Goal: Information Seeking & Learning: Find specific page/section

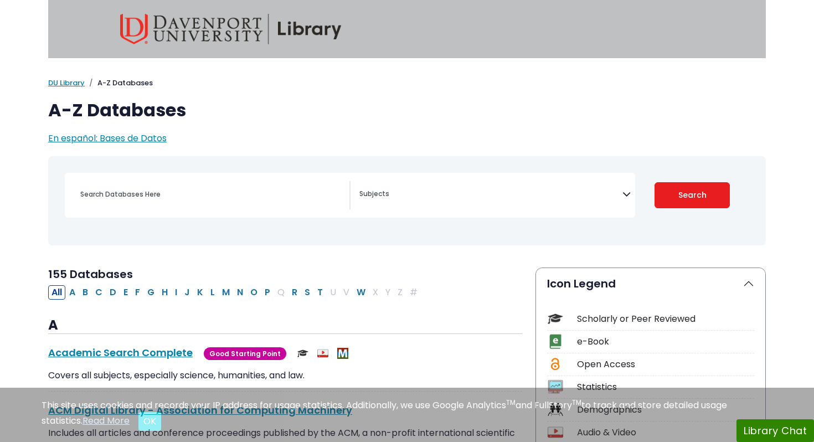
select select "Database Subject Filter"
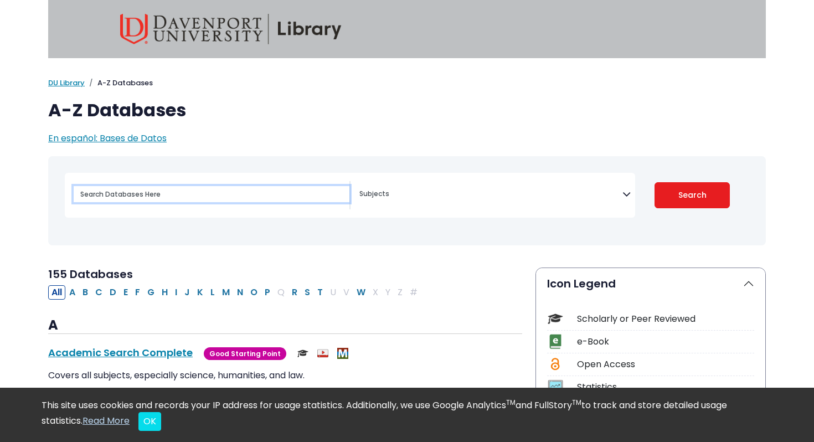
click at [248, 197] on input "Search database by title or keyword" at bounding box center [212, 194] width 276 height 16
type input "prenatal development factors"
click at [655, 182] on button "Search" at bounding box center [693, 195] width 76 height 26
select select "Database Subject Filter"
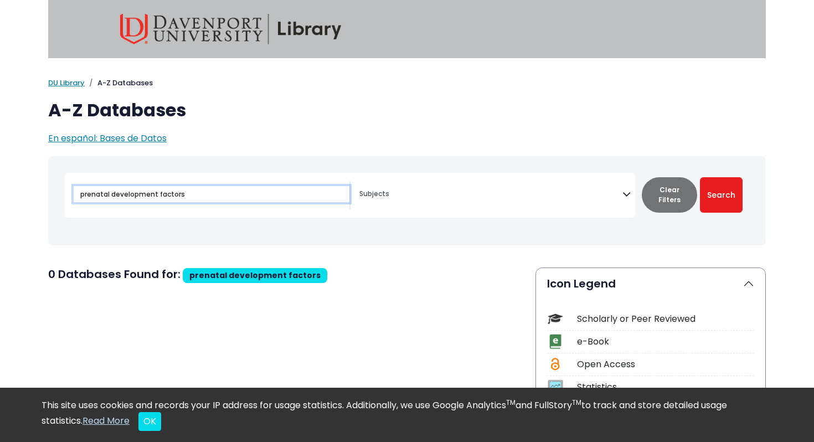
click at [171, 194] on input "prenatal development factors" at bounding box center [212, 194] width 276 height 16
type input "prenatal development"
click at [700, 177] on button "Search" at bounding box center [721, 194] width 43 height 35
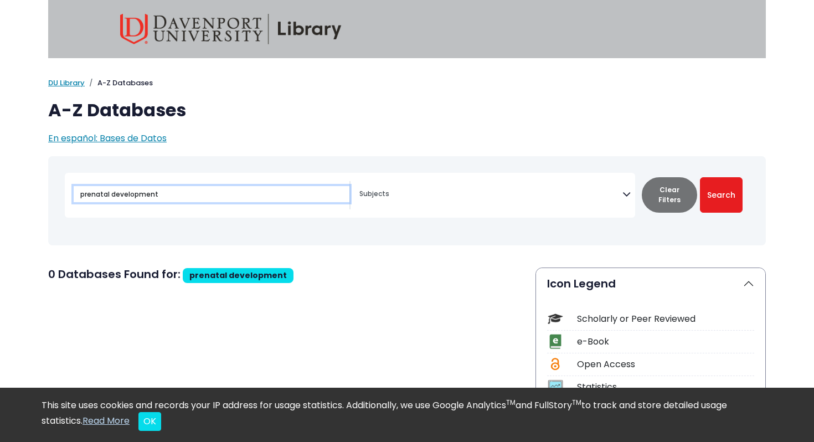
select select "Database Subject Filter"
click at [295, 195] on input "prenatal development" at bounding box center [212, 194] width 276 height 16
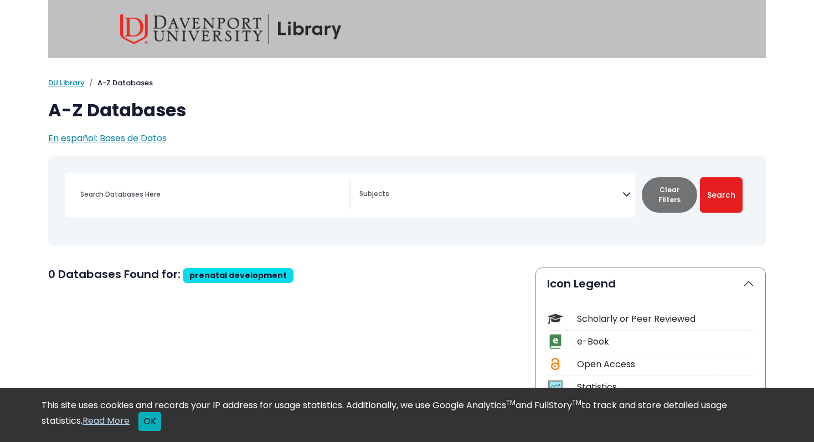
click at [151, 415] on button "OK" at bounding box center [149, 421] width 23 height 19
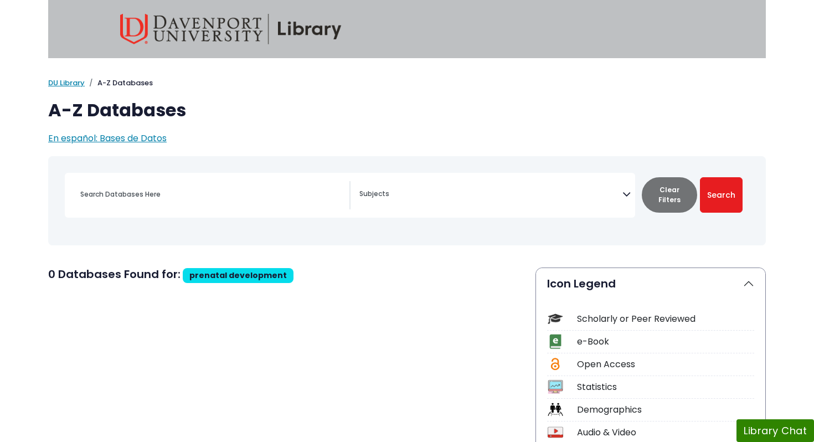
click at [196, 207] on div "Search filters" at bounding box center [208, 195] width 286 height 28
click at [198, 190] on input "Search database by title or keyword" at bounding box center [212, 194] width 276 height 16
type input "prenatal"
click at [700, 177] on button "Search" at bounding box center [721, 194] width 43 height 35
select select "Database Subject Filter"
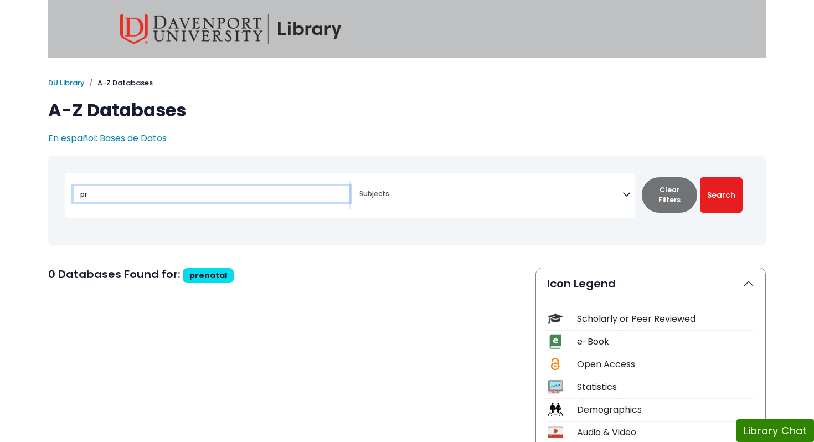
type input "p"
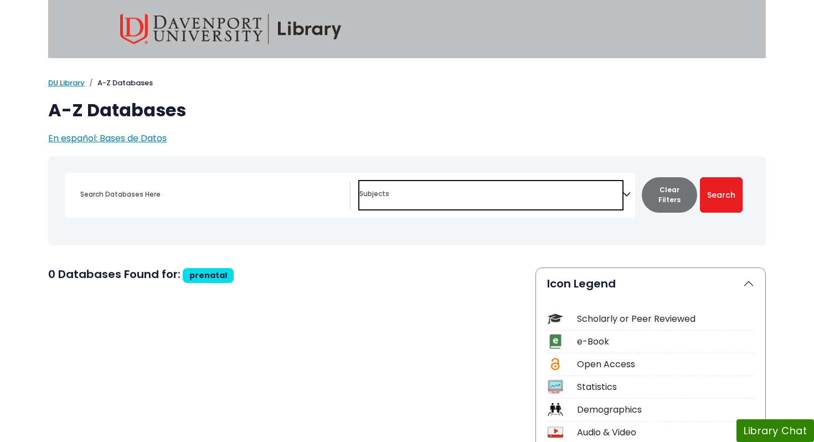
click at [388, 191] on textarea "Search" at bounding box center [490, 195] width 263 height 9
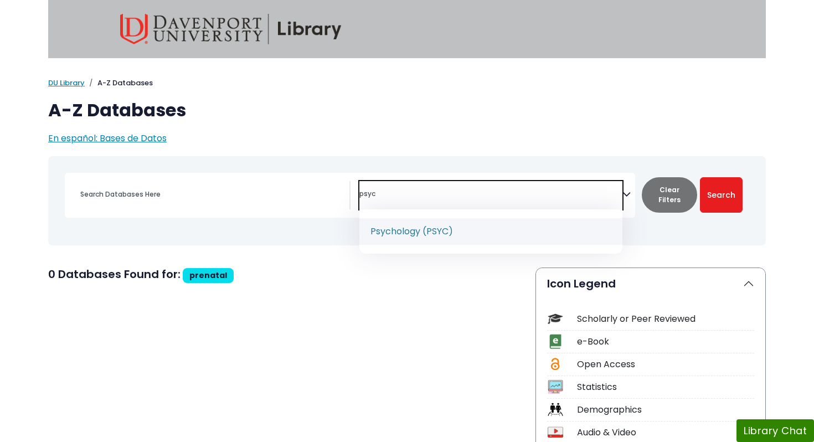
type textarea "psyc"
select select "232691"
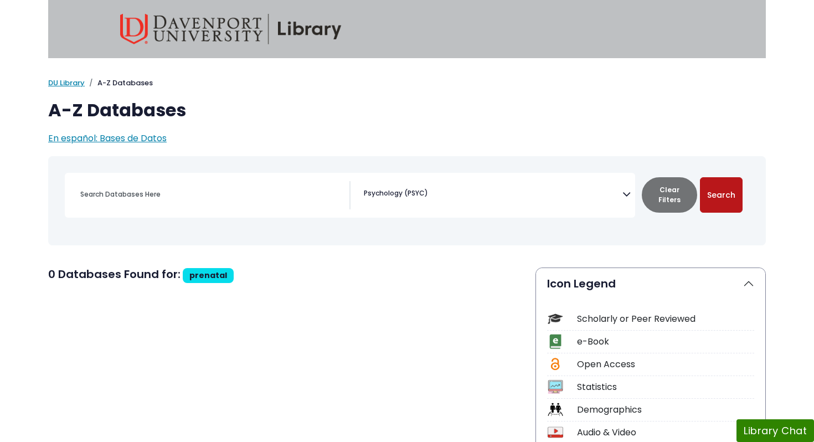
click at [717, 194] on button "Search" at bounding box center [721, 194] width 43 height 35
